Goal: Communication & Community: Ask a question

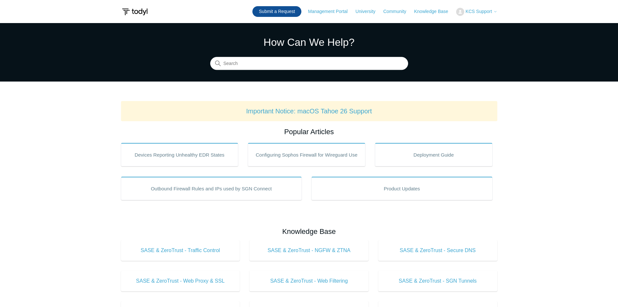
click at [283, 12] on link "Submit a Request" at bounding box center [276, 11] width 49 height 11
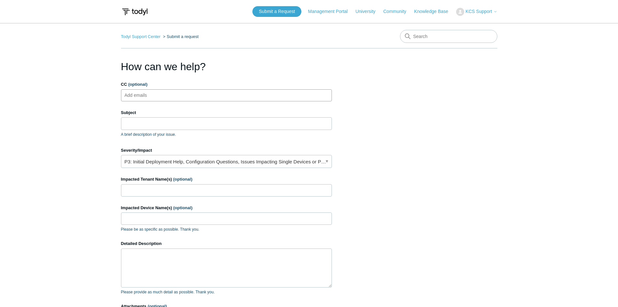
click at [169, 95] on ul "Add emails" at bounding box center [226, 95] width 211 height 12
click at [136, 121] on input "Subject" at bounding box center [226, 123] width 211 height 12
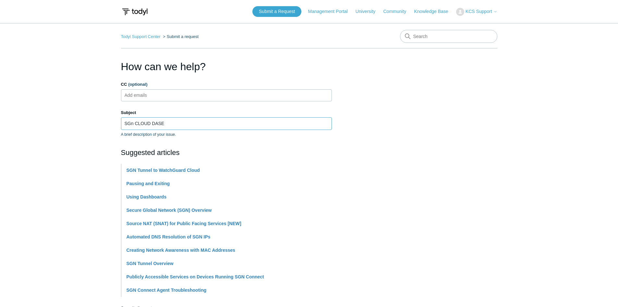
click at [132, 125] on input "SGn CLOUD DASE" at bounding box center [226, 123] width 211 height 12
click at [153, 124] on input "SGN CLOUD DASE" at bounding box center [226, 123] width 211 height 12
click at [189, 120] on input "SGN CLOUD SASE" at bounding box center [226, 123] width 211 height 12
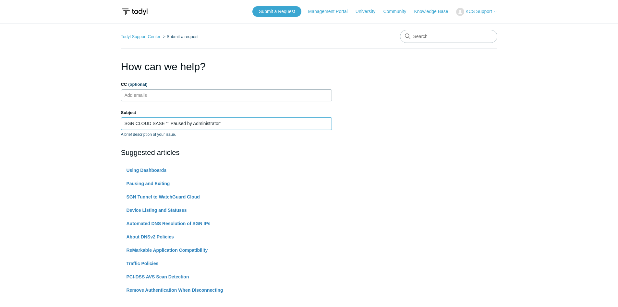
type input "SGN CLOUD SASE "" Paused by Administrator""
click at [435, 169] on section "How can we help? CC (optional) Add emails Subject SGN CLOUD SASE "" Paused by A…" at bounding box center [309, 287] width 376 height 457
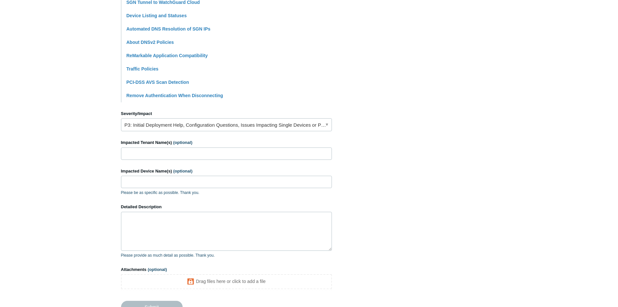
scroll to position [195, 0]
click at [298, 127] on link "P3: Initial Deployment Help, Configuration Questions, Issues Impacting Single D…" at bounding box center [226, 124] width 211 height 13
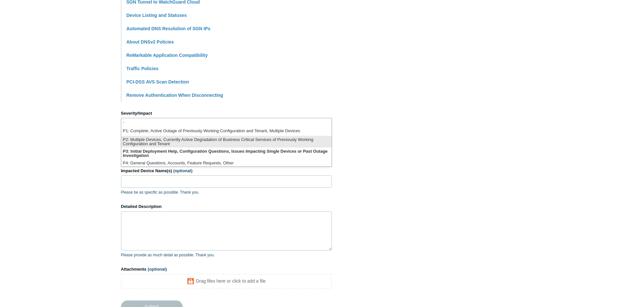
click at [217, 136] on li "P2: Multiple Devices, Currently Active Degradation of Business Critical Service…" at bounding box center [226, 142] width 210 height 12
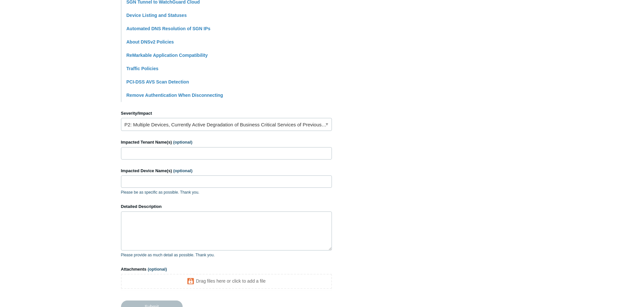
click at [377, 132] on section "How can we help? CC (optional) Add emails Subject SGN CLOUD SASE "" Paused by A…" at bounding box center [309, 92] width 376 height 457
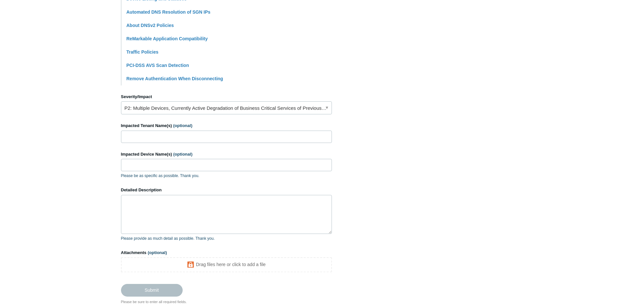
scroll to position [227, 0]
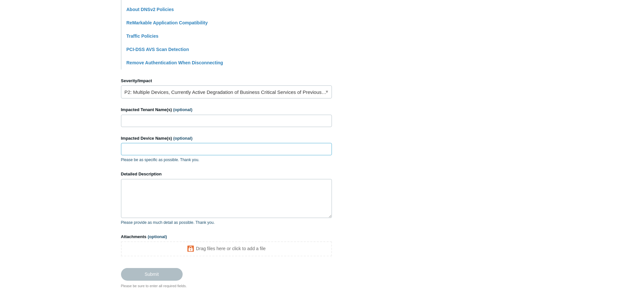
click at [202, 149] on input "Impacted Device Name(s) (optional)" at bounding box center [226, 149] width 211 height 12
paste input "R450451"
click at [136, 150] on input "R450451" at bounding box center [226, 149] width 211 height 12
type input "R450451"
click at [136, 123] on input "Impacted Tenant Name(s) (optional)" at bounding box center [226, 121] width 211 height 12
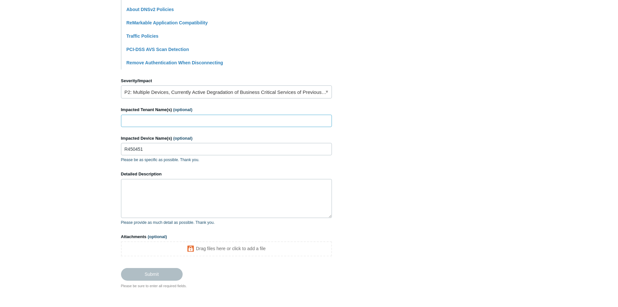
type input "AAC"
click at [142, 203] on textarea "Detailed Description" at bounding box center [226, 198] width 211 height 39
click at [155, 145] on input "R450451" at bounding box center [226, 149] width 211 height 12
type input "R450451, S1115853"
click at [156, 191] on textarea "Detailed Description" at bounding box center [226, 198] width 211 height 39
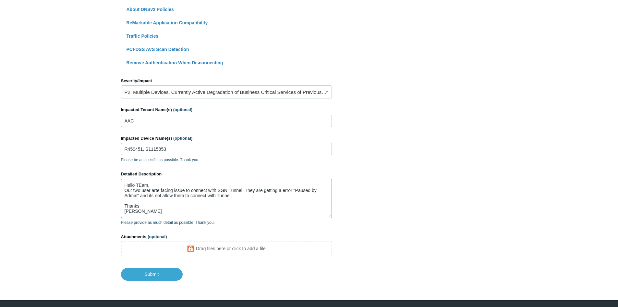
click at [239, 196] on textarea "Hello TEam, Our two user arte facing issue to connect with SGN Tunnel. They are…" at bounding box center [226, 198] width 211 height 39
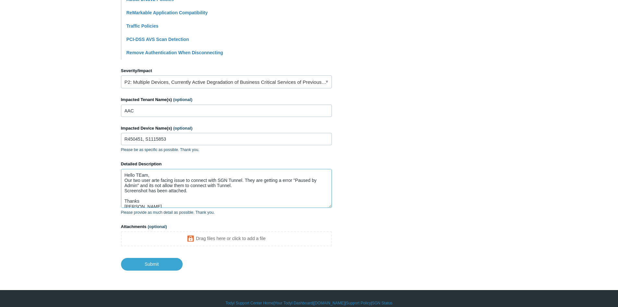
scroll to position [246, 0]
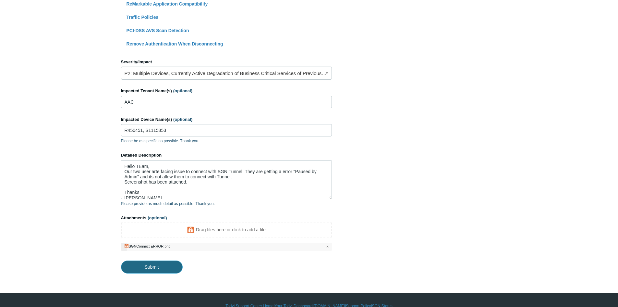
click at [147, 268] on input "Submit" at bounding box center [152, 266] width 62 height 13
click at [141, 269] on input "Submit" at bounding box center [152, 266] width 62 height 13
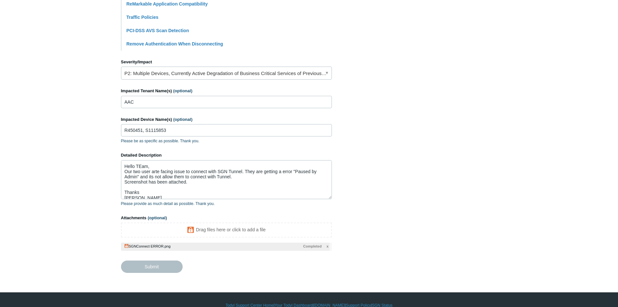
type textarea "Hello TEam, Our two user arte facing issue to connect with SGN Tunnel. They are…"
